Goal: Task Accomplishment & Management: Manage account settings

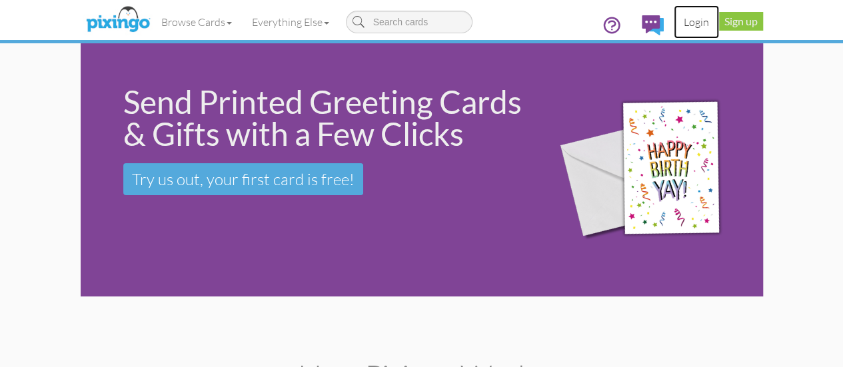
click at [719, 17] on link "Login" at bounding box center [695, 21] width 45 height 33
click at [719, 22] on link "Login" at bounding box center [695, 21] width 45 height 33
click at [763, 19] on link "Sign up" at bounding box center [741, 21] width 44 height 19
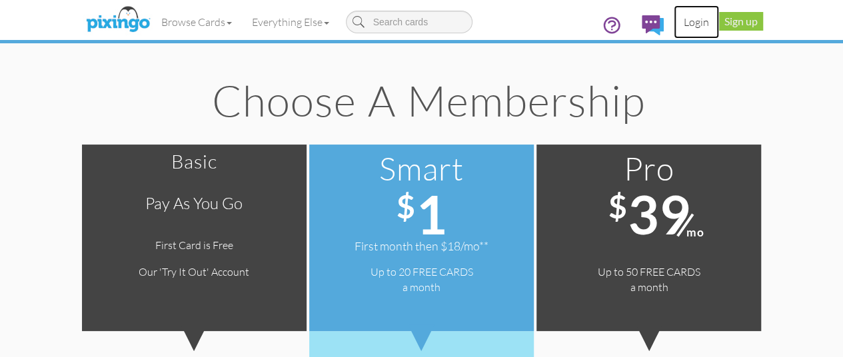
click at [719, 26] on link "Login" at bounding box center [695, 21] width 45 height 33
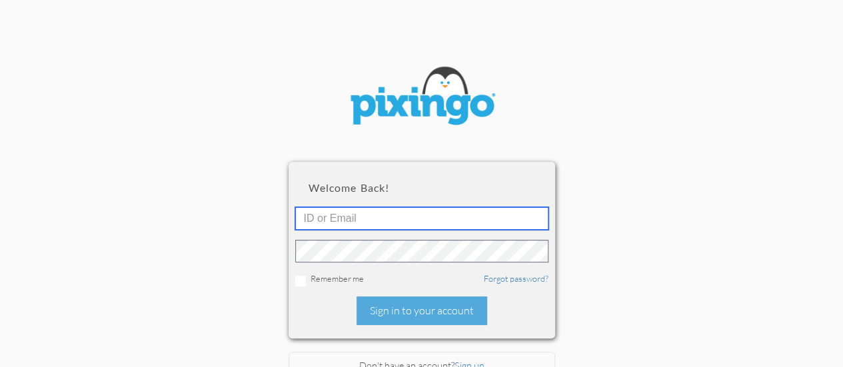
type input "[EMAIL_ADDRESS][DOMAIN_NAME]"
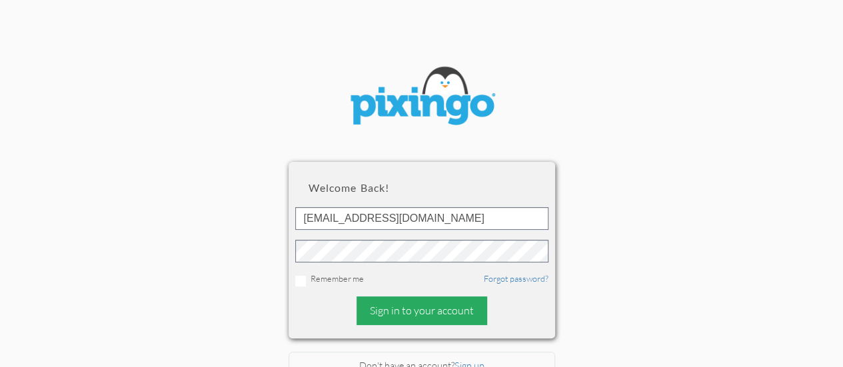
click at [386, 315] on div "Sign in to your account" at bounding box center [421, 310] width 131 height 29
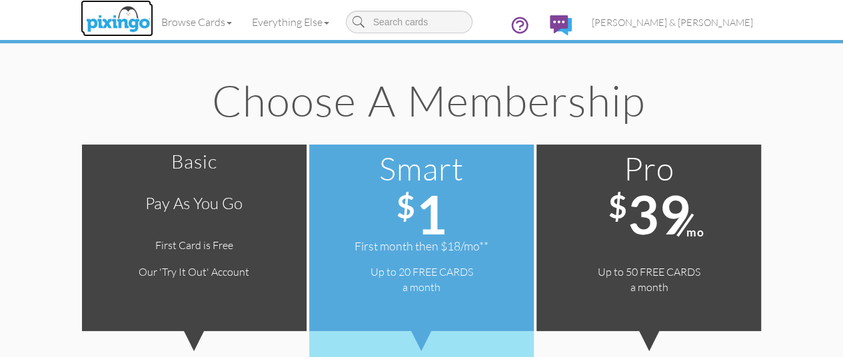
click at [83, 15] on img at bounding box center [118, 19] width 71 height 33
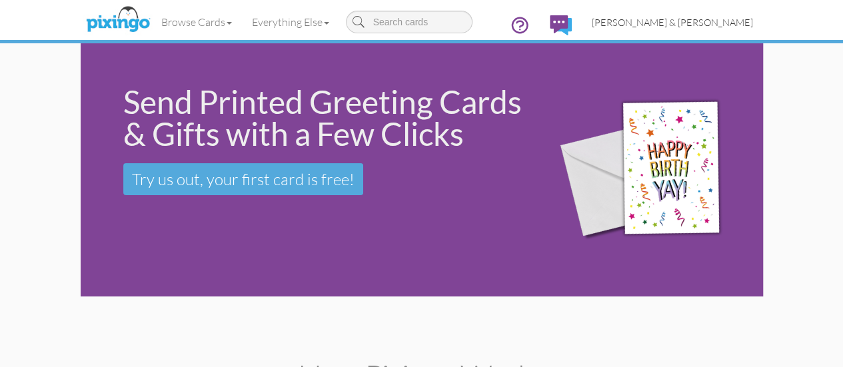
click at [753, 17] on span "[PERSON_NAME] & [PERSON_NAME]" at bounding box center [671, 22] width 161 height 11
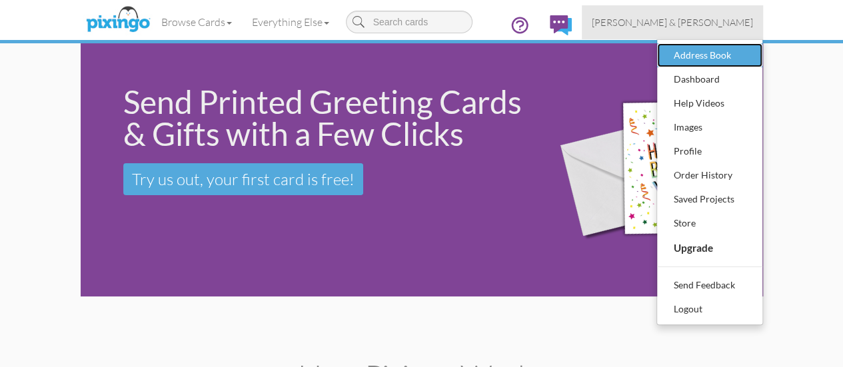
click at [749, 50] on div "Address Book" at bounding box center [709, 55] width 79 height 20
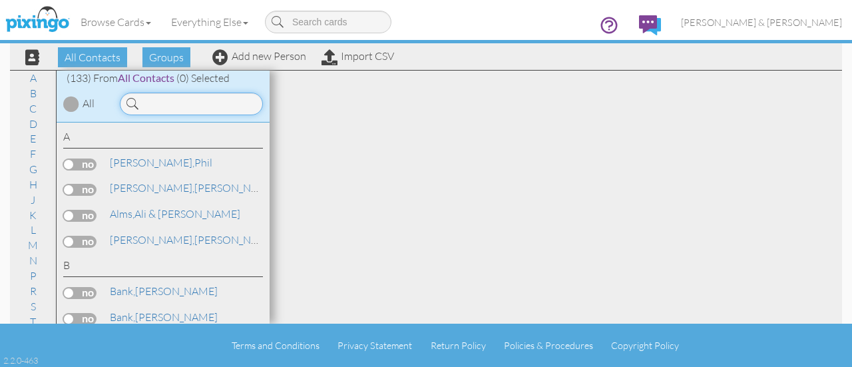
click at [202, 93] on input at bounding box center [191, 104] width 143 height 23
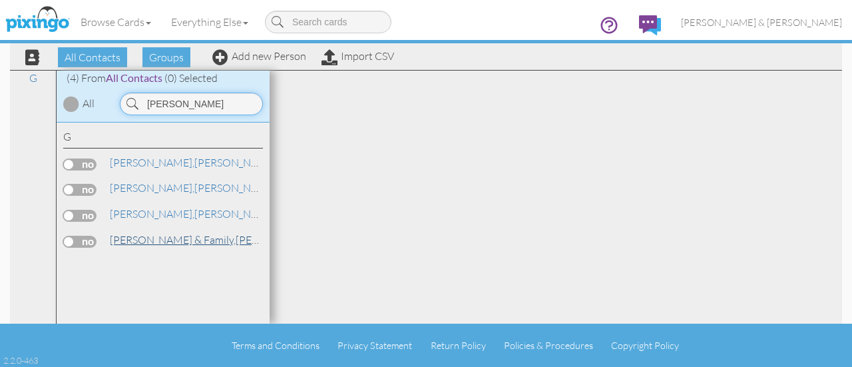
type input "[PERSON_NAME]"
click at [148, 243] on span "[PERSON_NAME] & family," at bounding box center [173, 239] width 126 height 13
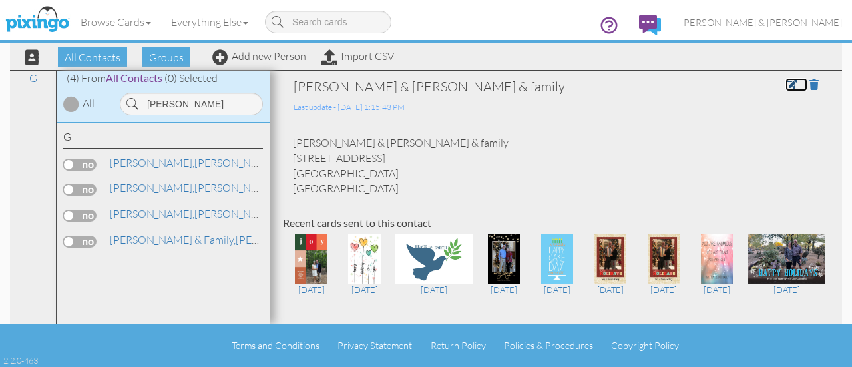
click at [786, 78] on link at bounding box center [797, 84] width 22 height 13
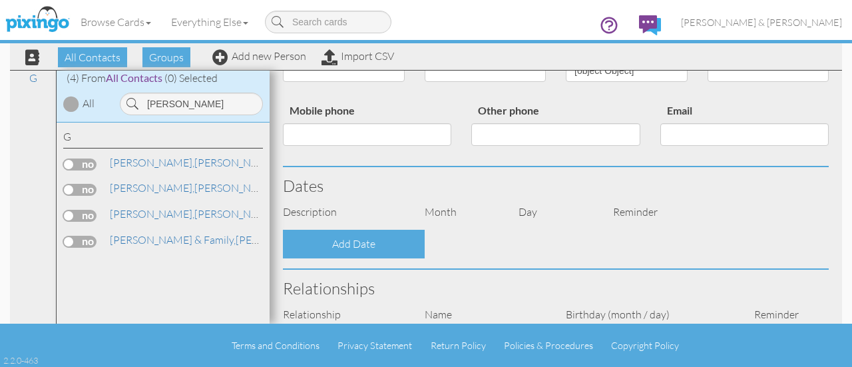
type input "[PERSON_NAME] & [PERSON_NAME]"
type input "[PERSON_NAME] & family"
type input "[STREET_ADDRESS]"
type input "Chesterland"
type input "44026"
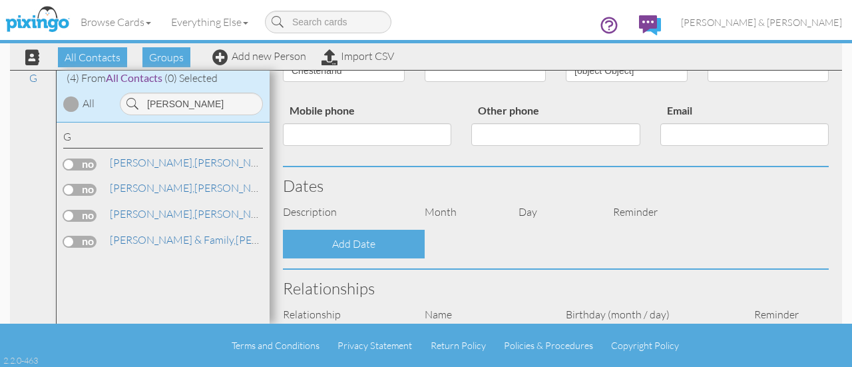
type input "[PHONE_NUMBER]"
type input "[EMAIL_ADDRESS][DOMAIN_NAME]"
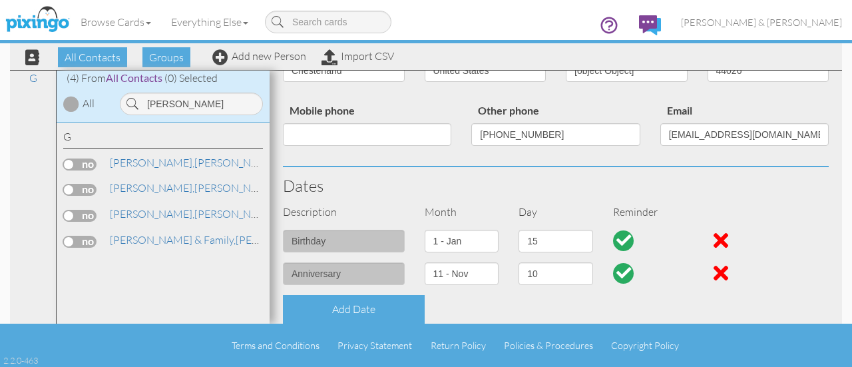
select select "object:1766"
select select "object:2011"
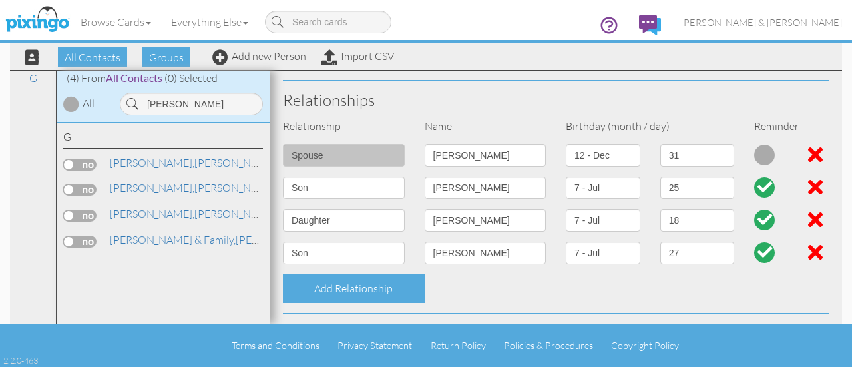
scroll to position [477, 0]
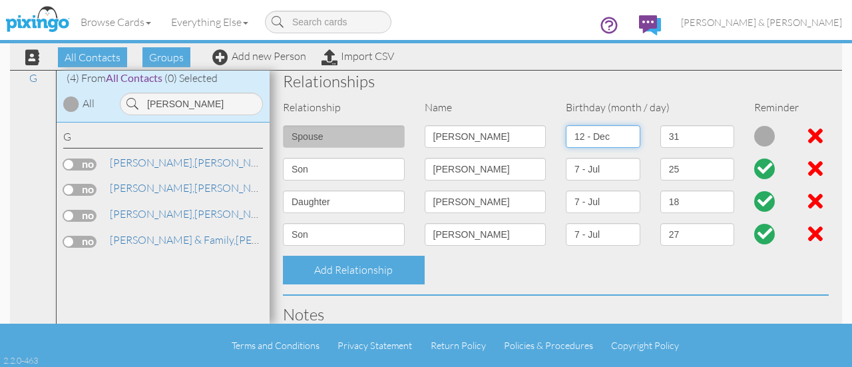
click at [623, 138] on select "1 - [DATE] - [DATE] - [DATE] - [DATE] - [DATE] - [DATE] - [DATE] - [DATE] - [DA…" at bounding box center [603, 136] width 75 height 23
select select "object:1751"
click at [566, 125] on select "1 - [DATE] - [DATE] - [DATE] - [DATE] - [DATE] - [DATE] - [DATE] - [DATE] - [DA…" at bounding box center [603, 136] width 75 height 23
click at [711, 137] on select "1 2 3 4 5 6 7 8 9 10 11 12 13 14 15 16 17 18 19 20 21 22 23 24 25 26 27 28 29 3…" at bounding box center [698, 136] width 75 height 23
select select "number:9"
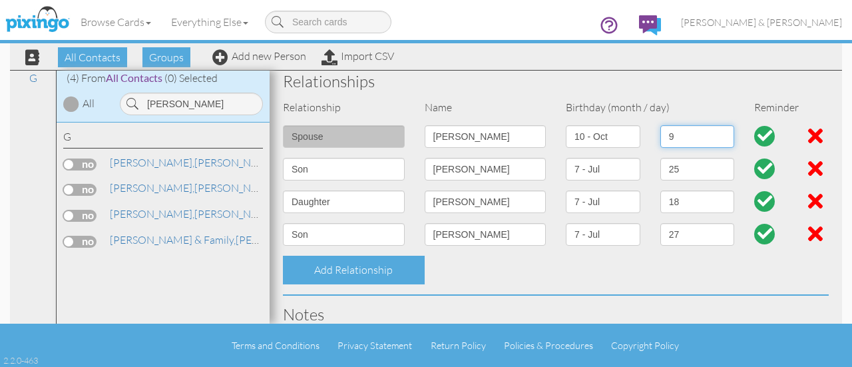
click at [661, 125] on select "1 2 3 4 5 6 7 8 9 10 11 12 13 14 15 16 17 18 19 20 21 22 23 24 25 26 27 28 29 3…" at bounding box center [698, 136] width 75 height 23
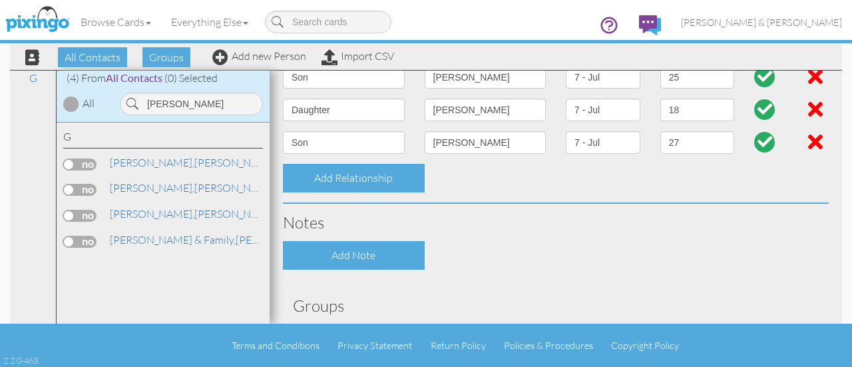
scroll to position [698, 0]
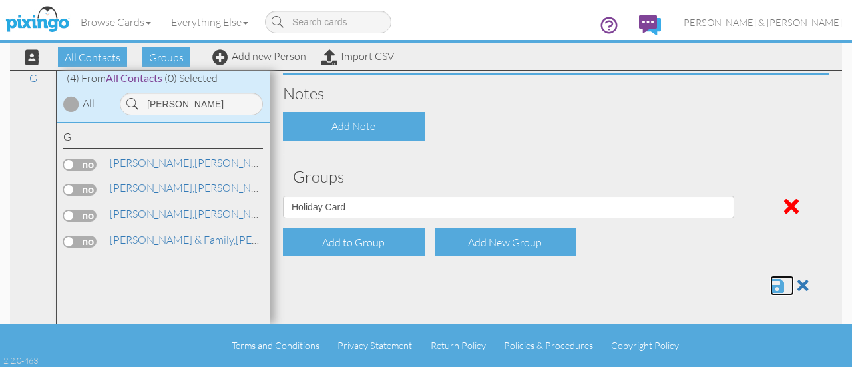
click at [771, 286] on span at bounding box center [778, 286] width 14 height 16
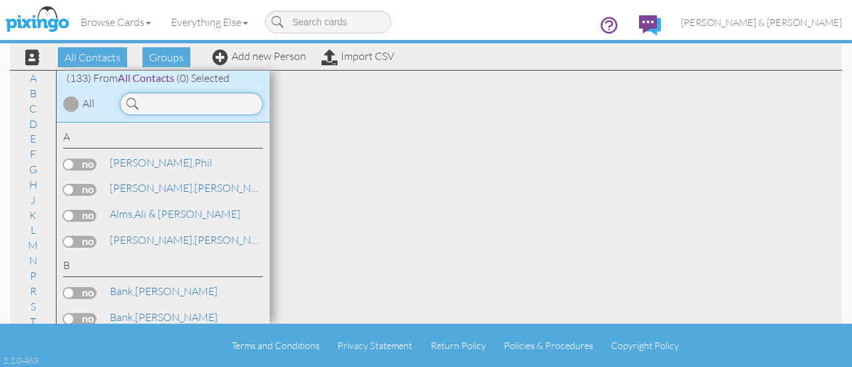
click at [208, 106] on input at bounding box center [191, 104] width 143 height 23
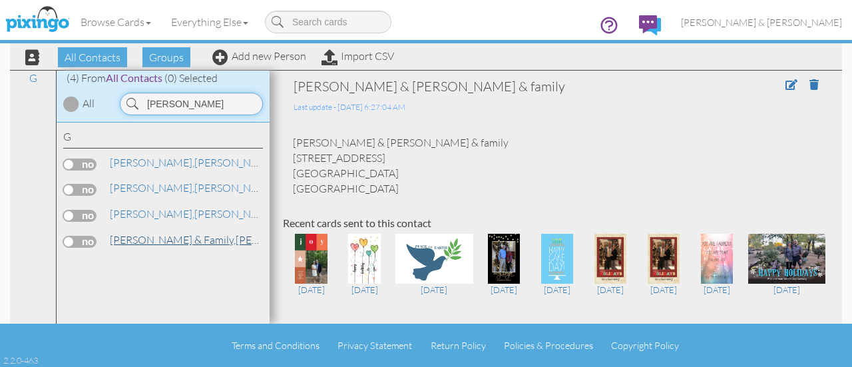
type input "[PERSON_NAME]"
click at [151, 240] on span "[PERSON_NAME] & family," at bounding box center [173, 239] width 126 height 13
click at [160, 237] on span "[PERSON_NAME] & family," at bounding box center [173, 239] width 126 height 13
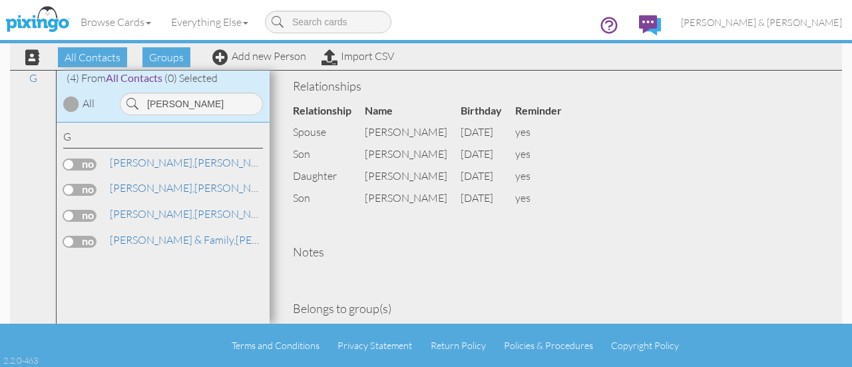
scroll to position [583, 0]
